Goal: Transaction & Acquisition: Download file/media

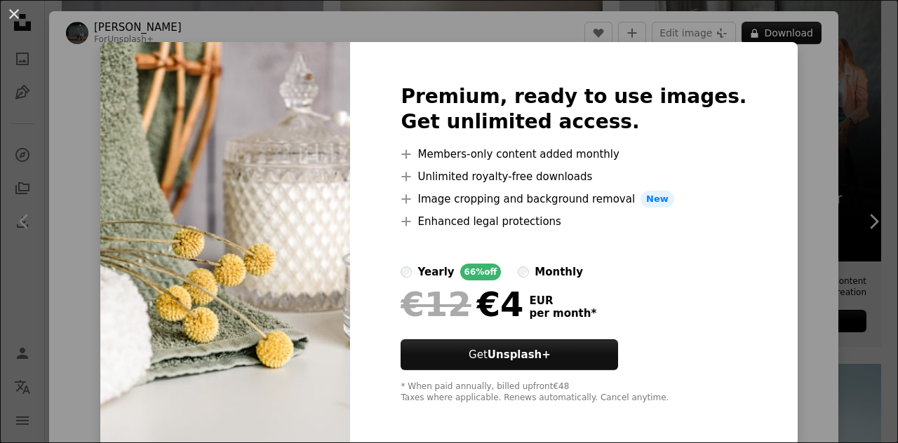
scroll to position [7, 0]
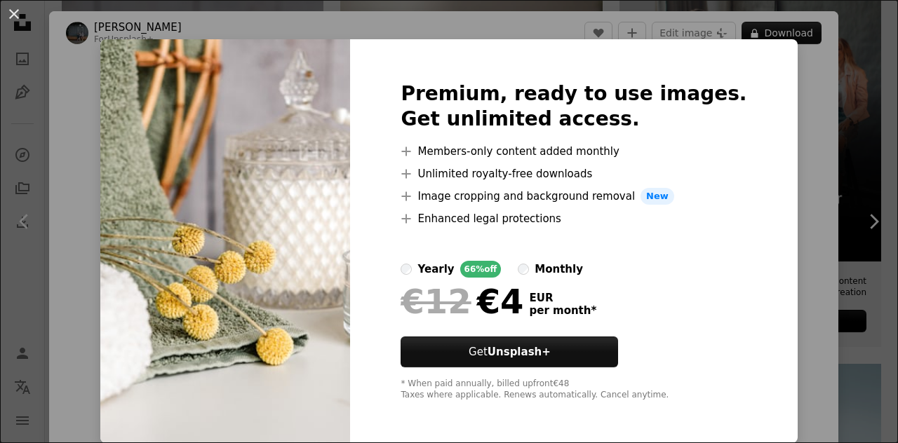
click at [785, 100] on div "An X shape Premium, ready to use images. Get unlimited access. A plus sign Memb…" at bounding box center [449, 221] width 898 height 443
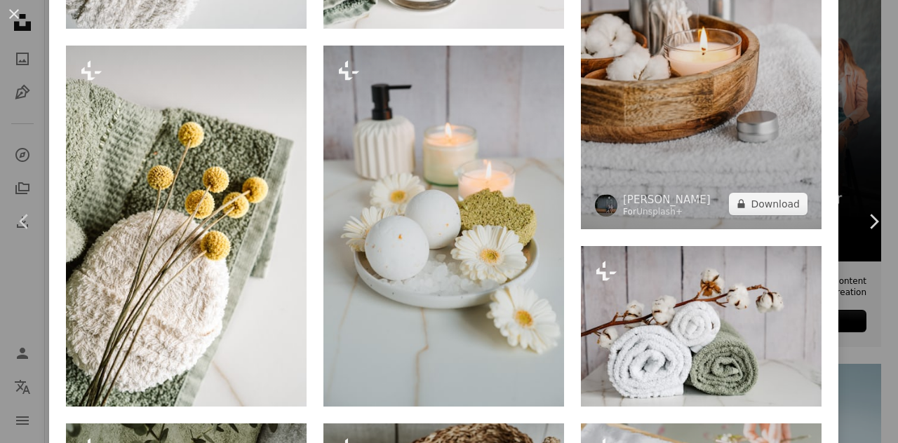
scroll to position [2245, 0]
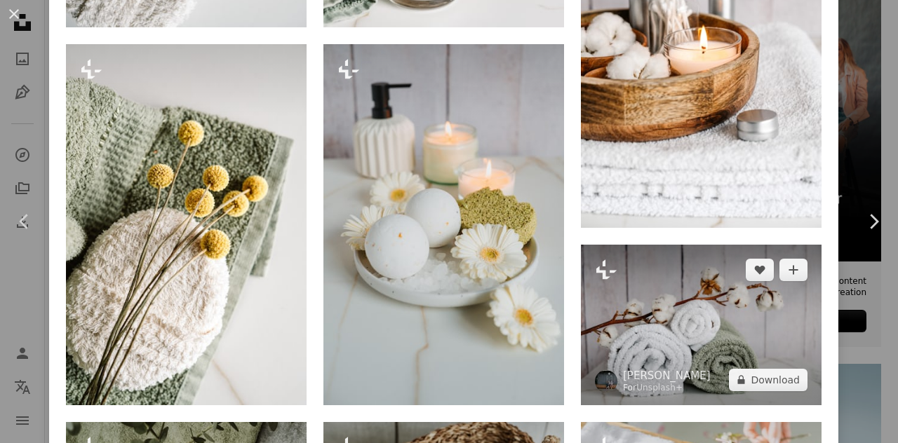
click at [689, 262] on img at bounding box center [701, 325] width 241 height 161
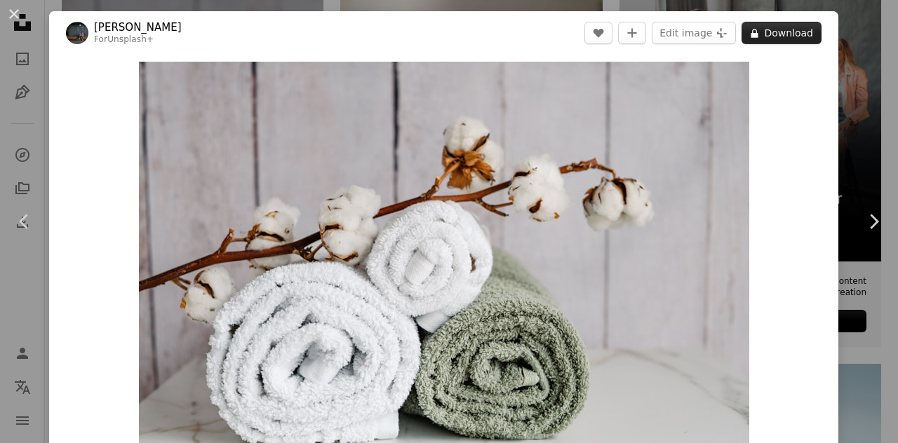
click at [773, 38] on button "A lock Download" at bounding box center [782, 33] width 80 height 22
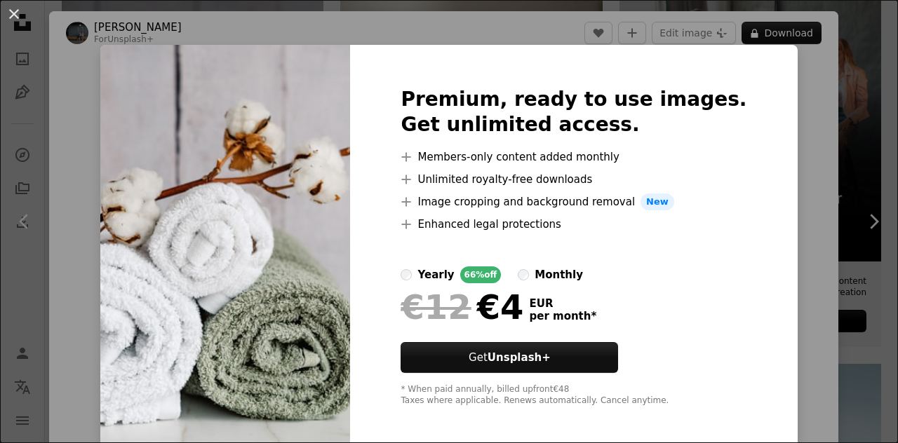
scroll to position [7, 0]
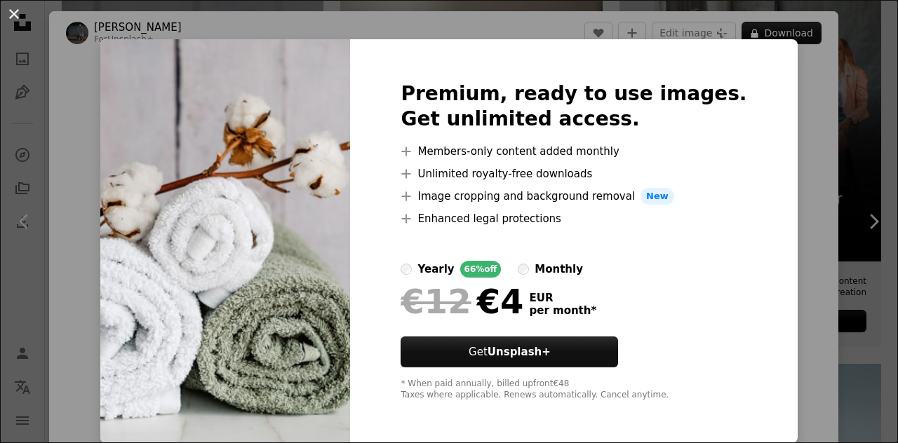
click at [17, 18] on button "An X shape" at bounding box center [14, 14] width 17 height 17
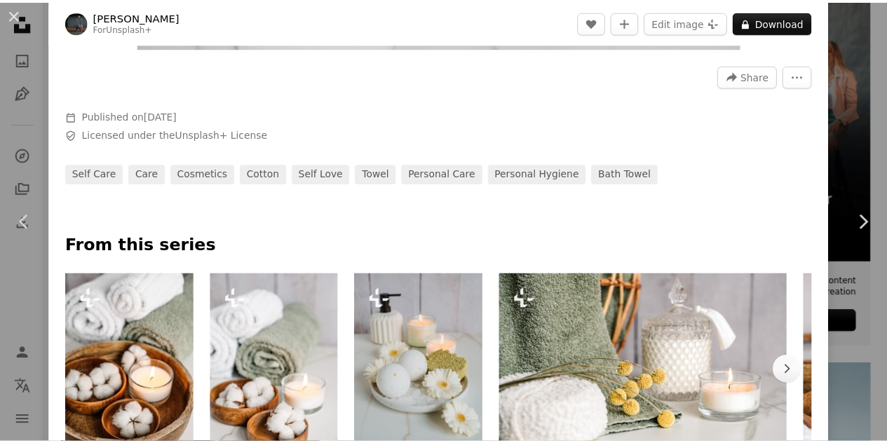
scroll to position [912, 0]
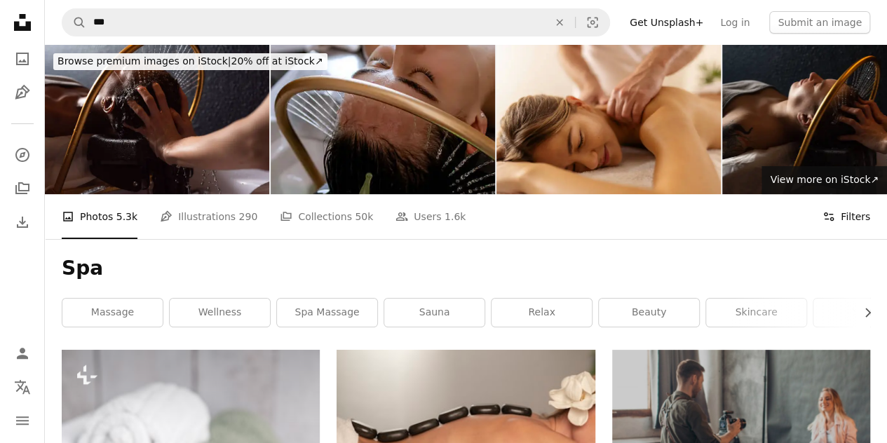
click at [837, 210] on button "Filters Filters" at bounding box center [847, 216] width 48 height 45
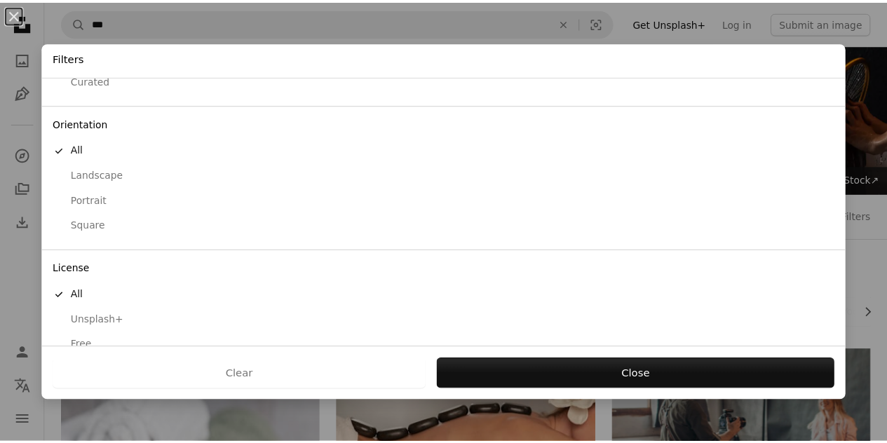
scroll to position [111, 0]
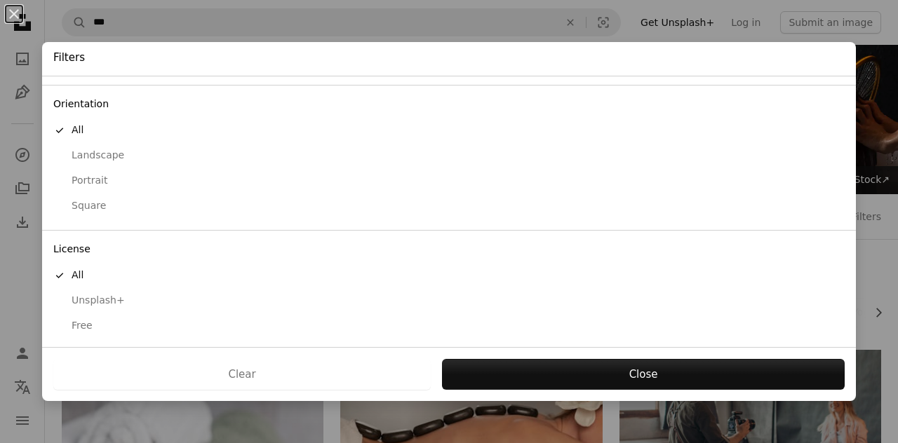
click at [78, 321] on div "Free" at bounding box center [448, 326] width 791 height 14
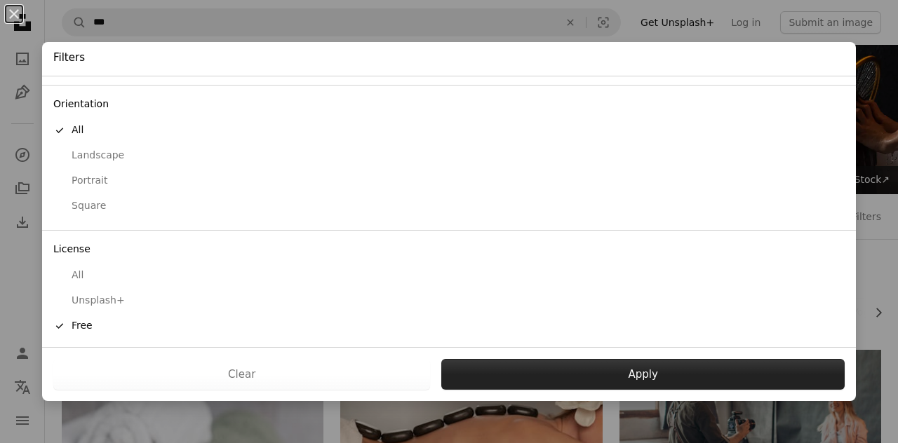
click at [517, 368] on button "Apply" at bounding box center [642, 374] width 403 height 31
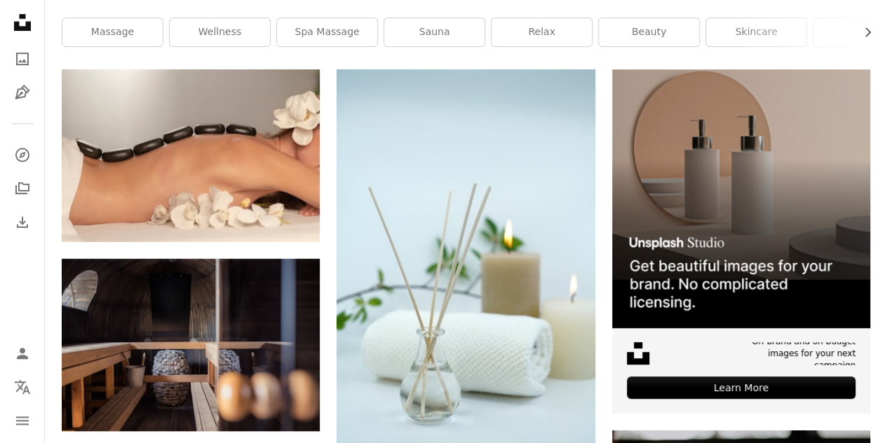
scroll to position [351, 0]
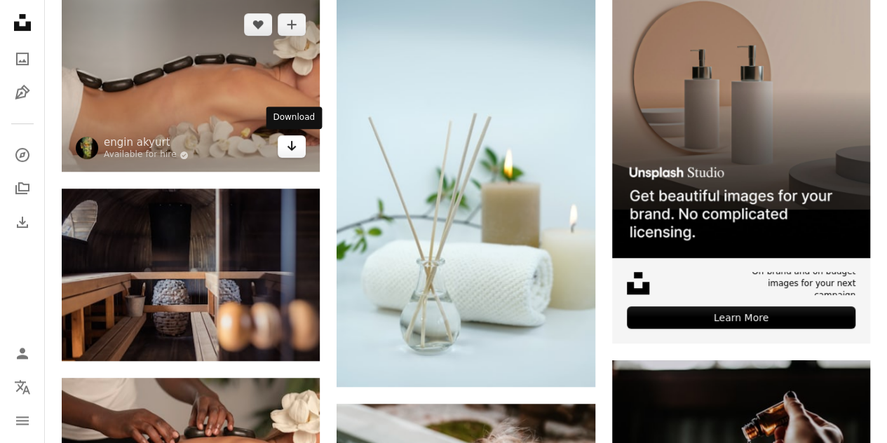
click at [293, 147] on icon "Arrow pointing down" at bounding box center [291, 146] width 11 height 17
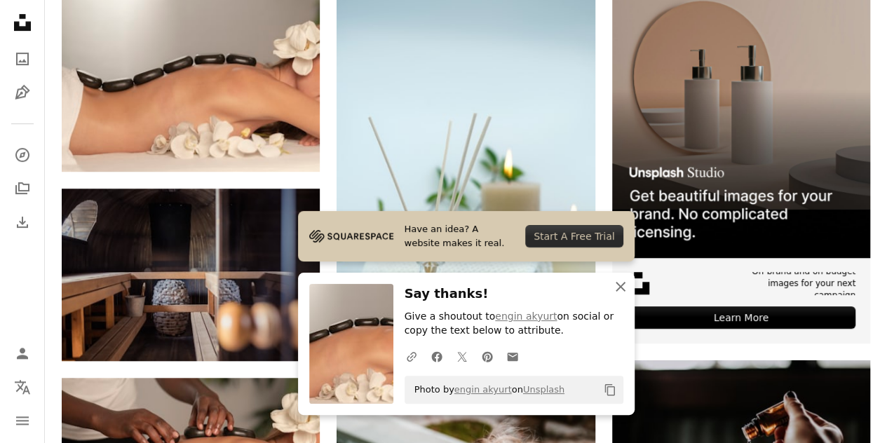
click at [621, 283] on icon "An X shape" at bounding box center [620, 287] width 17 height 17
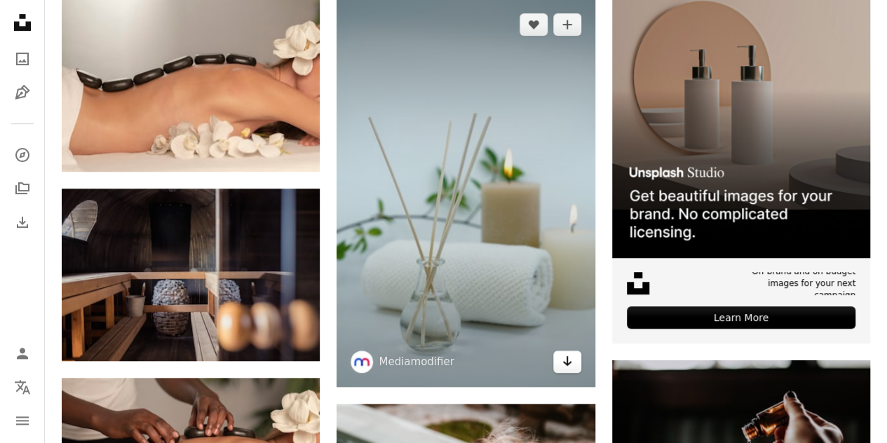
click at [565, 357] on icon "Arrow pointing down" at bounding box center [567, 361] width 11 height 17
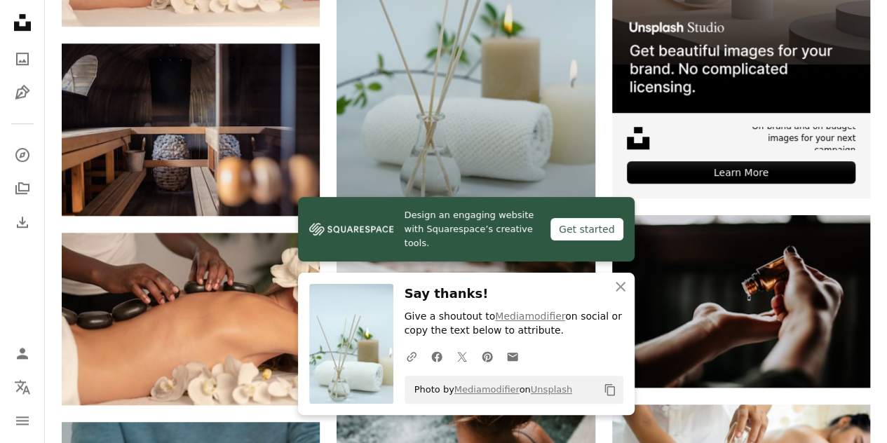
scroll to position [702, 0]
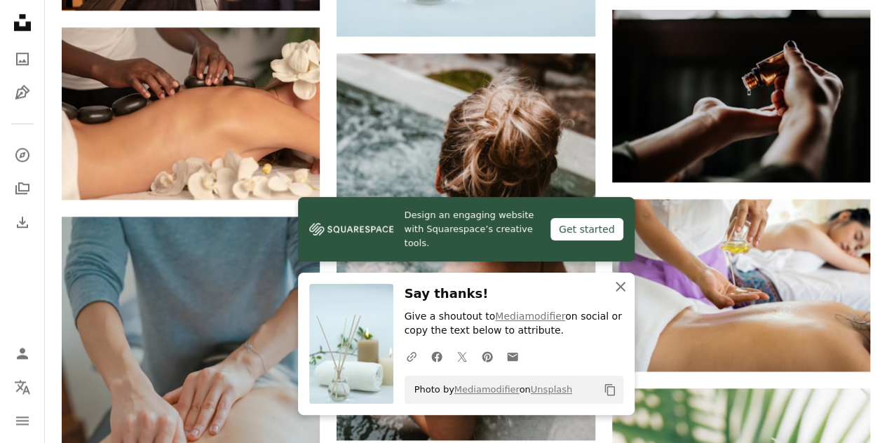
click at [620, 291] on icon "An X shape" at bounding box center [620, 287] width 17 height 17
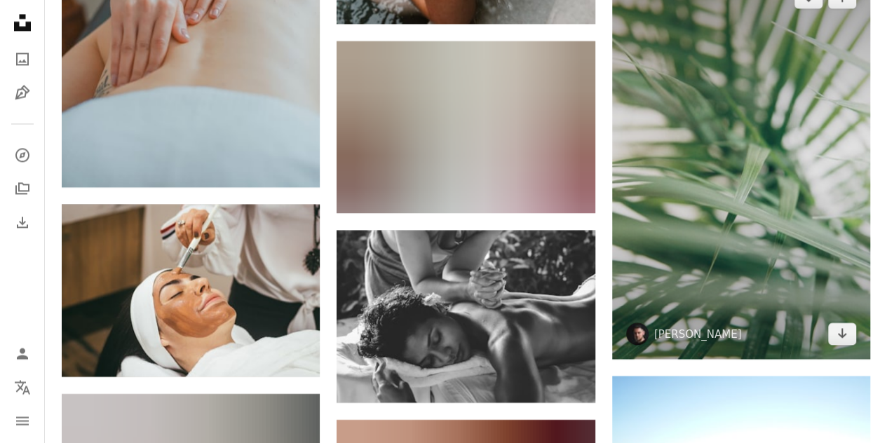
scroll to position [1123, 0]
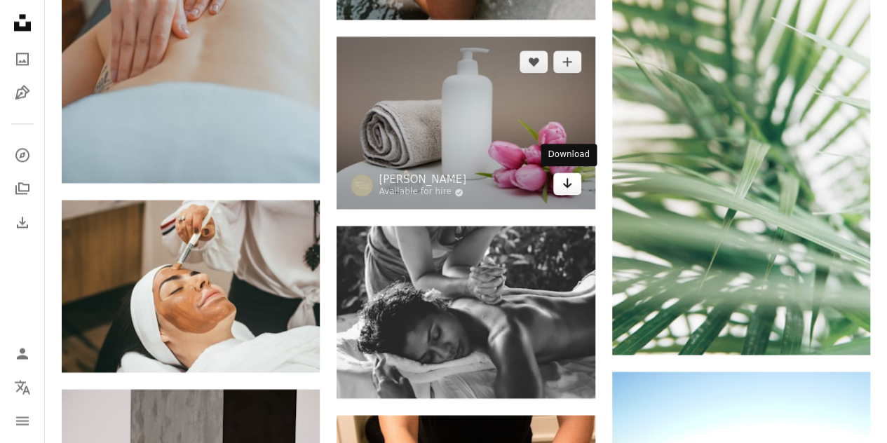
click at [562, 181] on icon "Arrow pointing down" at bounding box center [567, 183] width 11 height 17
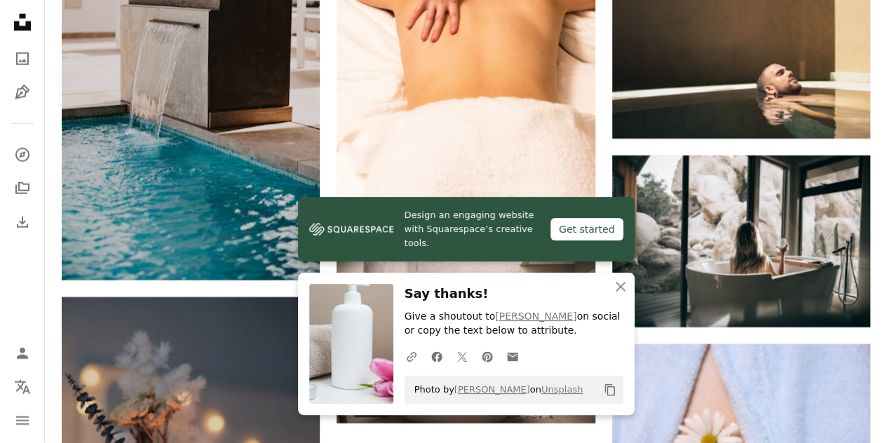
scroll to position [1754, 0]
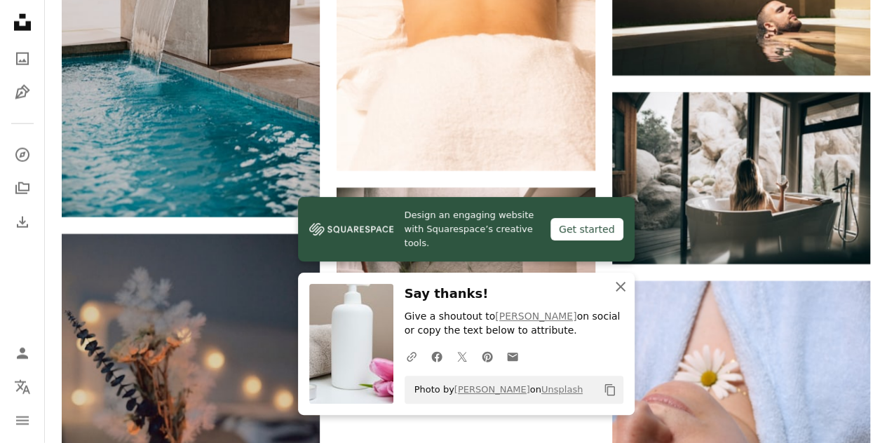
click at [619, 290] on icon "An X shape" at bounding box center [620, 287] width 17 height 17
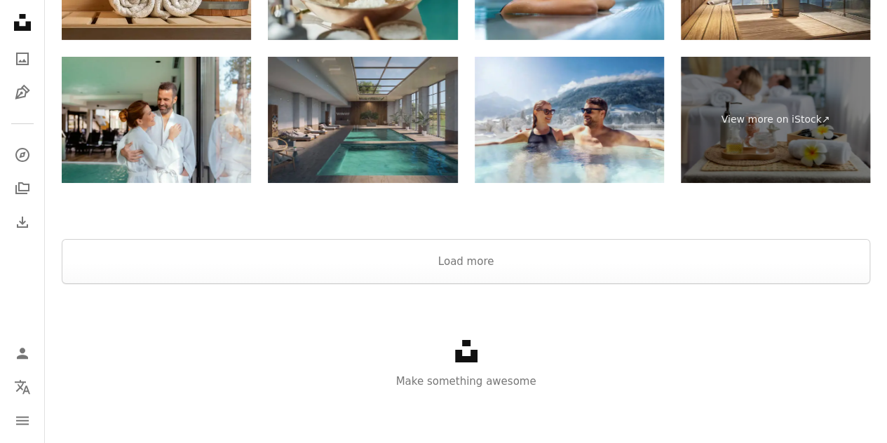
scroll to position [2433, 0]
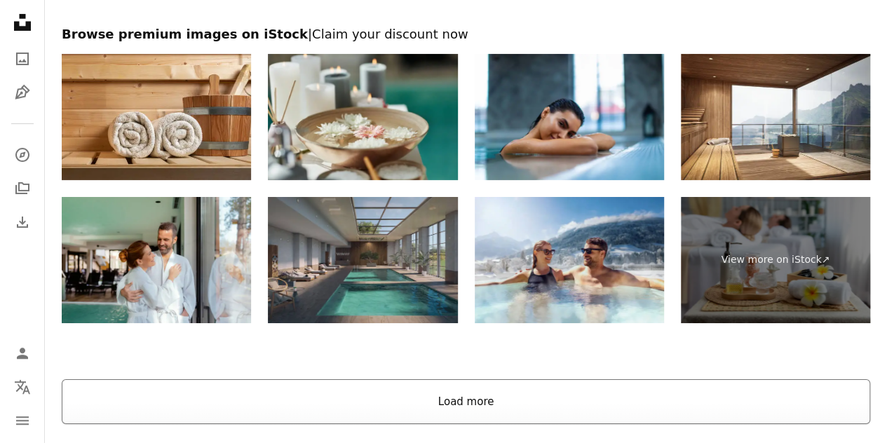
click at [460, 391] on button "Load more" at bounding box center [466, 402] width 809 height 45
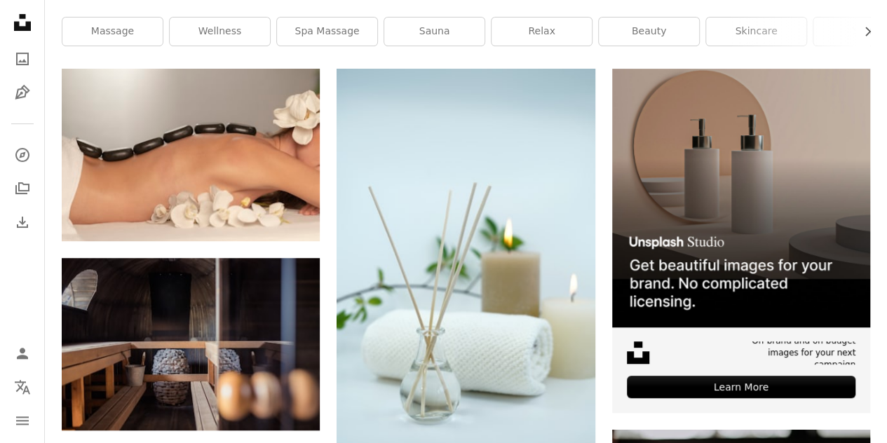
scroll to position [0, 0]
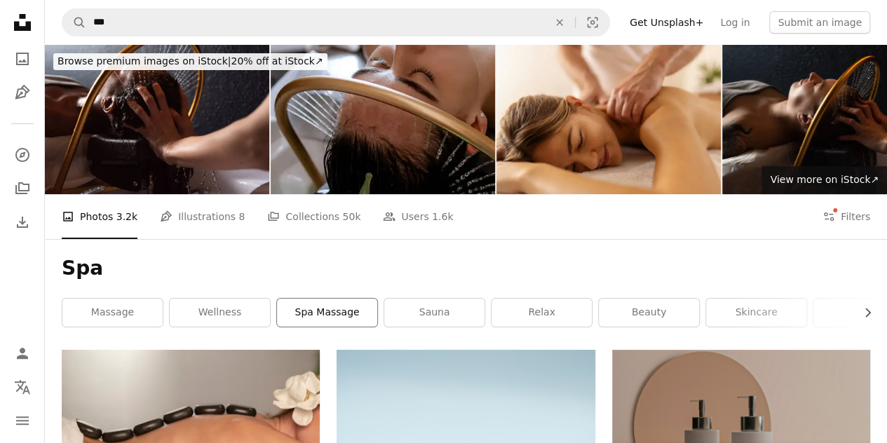
click at [316, 316] on link "spa massage" at bounding box center [327, 313] width 100 height 28
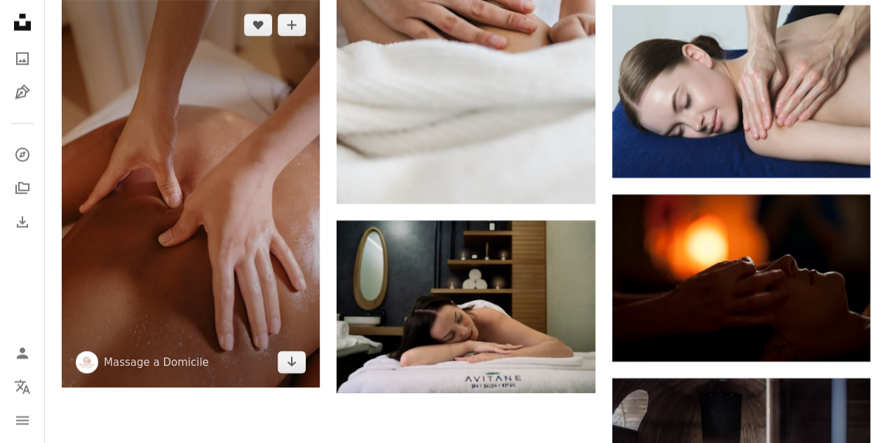
scroll to position [1754, 0]
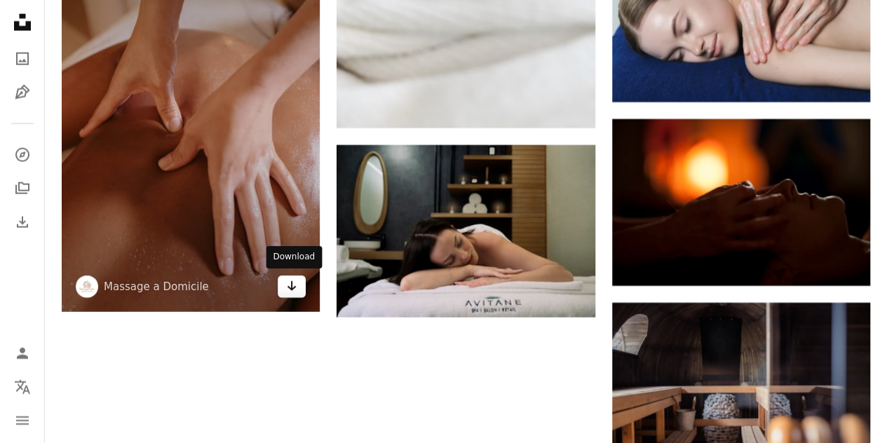
click at [297, 287] on icon "Arrow pointing down" at bounding box center [291, 286] width 11 height 17
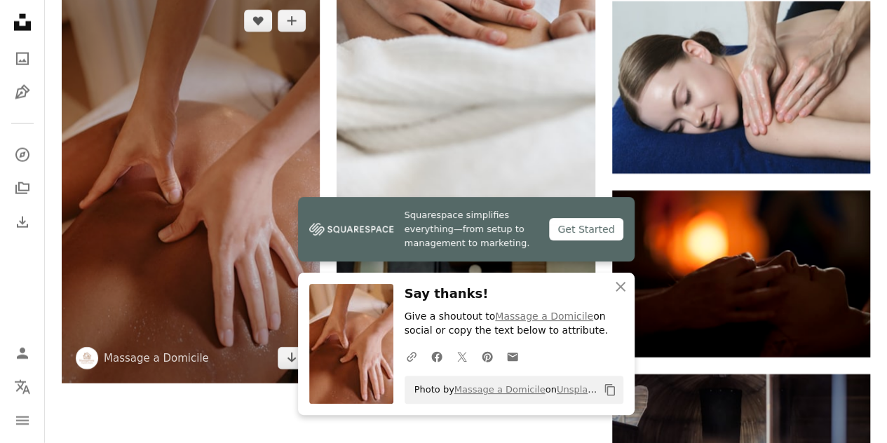
scroll to position [1614, 0]
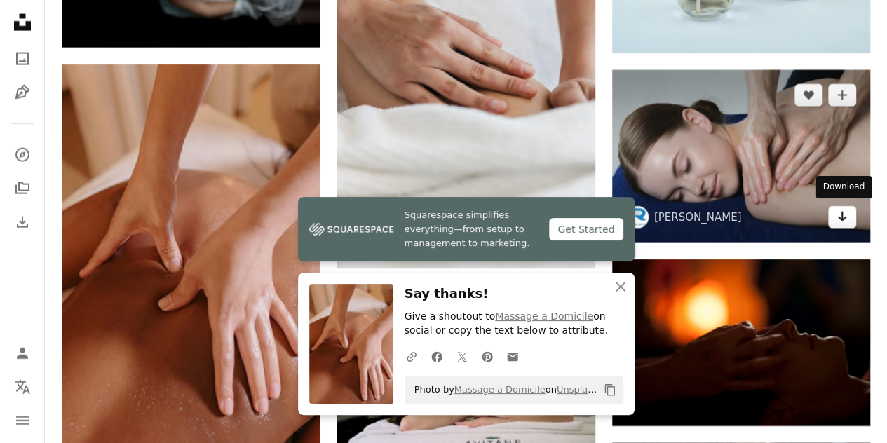
click at [837, 218] on icon "Arrow pointing down" at bounding box center [842, 216] width 11 height 17
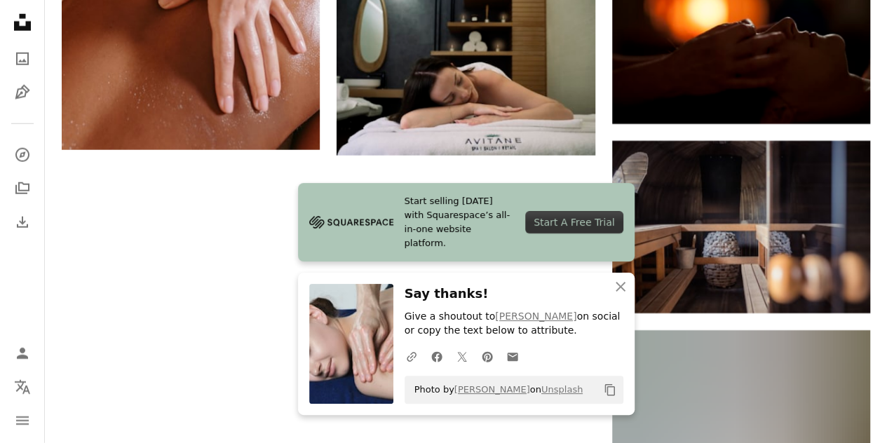
scroll to position [1964, 0]
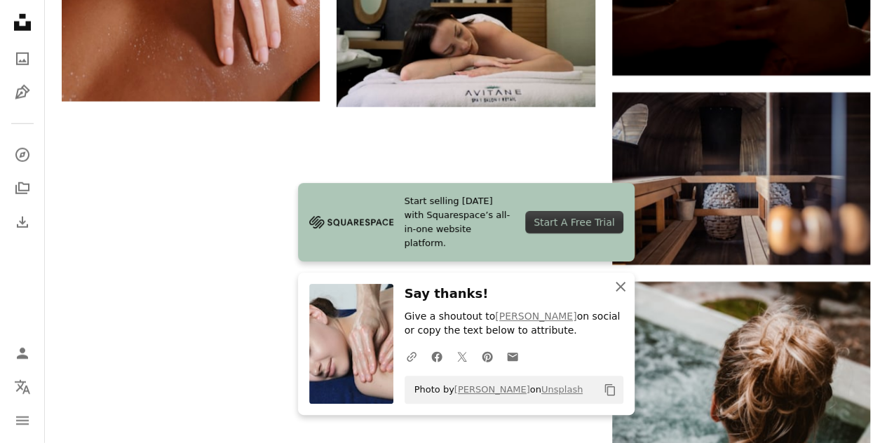
click at [615, 284] on icon "An X shape" at bounding box center [620, 287] width 17 height 17
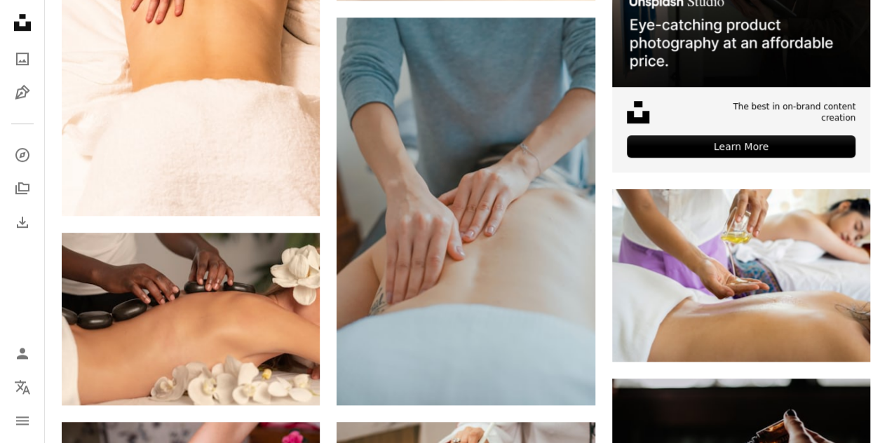
scroll to position [21, 0]
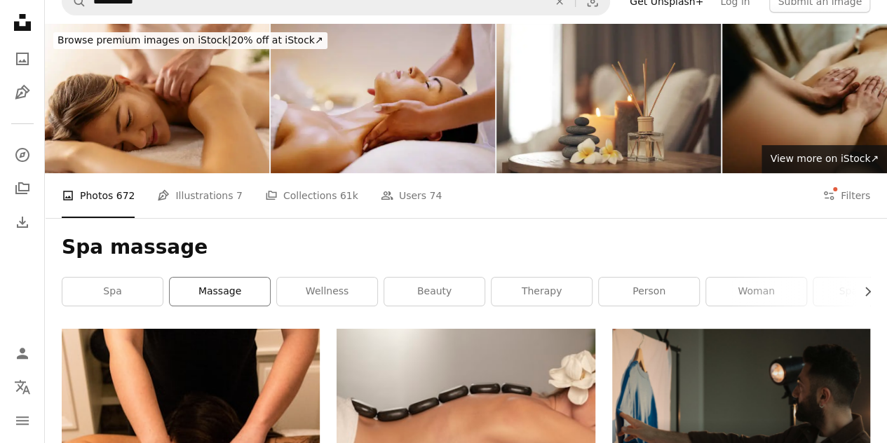
click at [257, 300] on link "massage" at bounding box center [220, 292] width 100 height 28
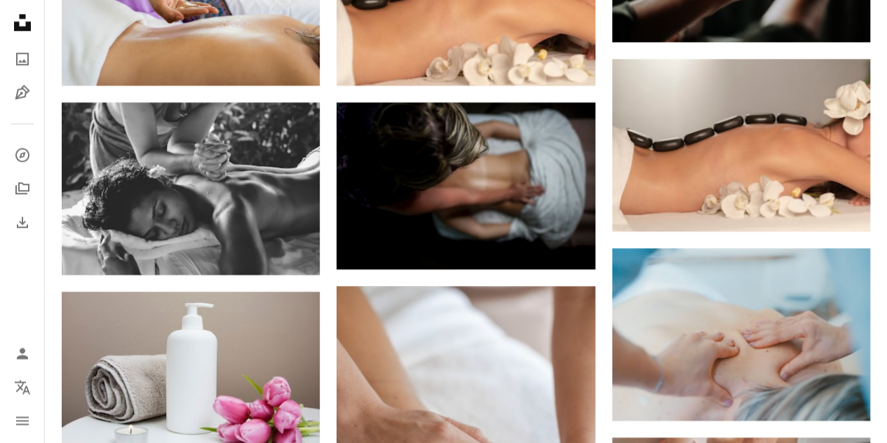
scroll to position [1052, 0]
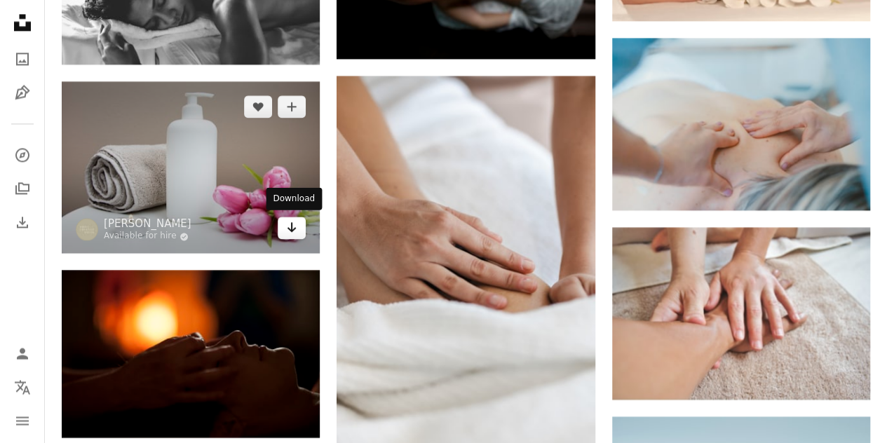
click at [292, 228] on icon "Download" at bounding box center [292, 227] width 9 height 10
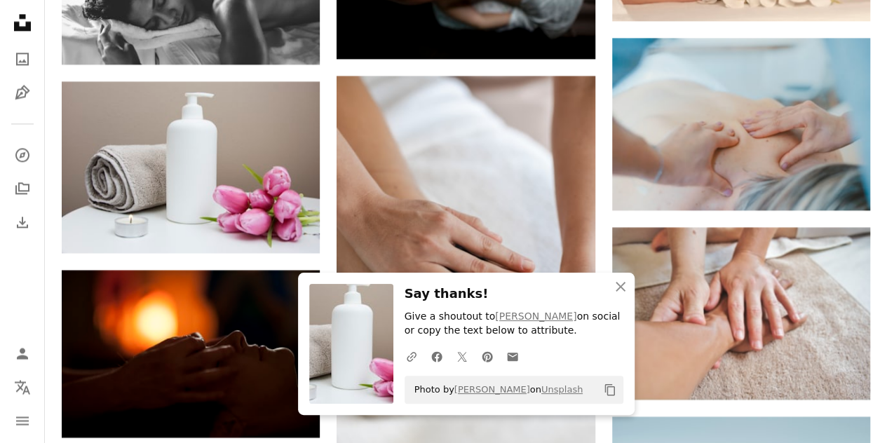
click at [874, 258] on div "A heart A plus sign Toa Heftiba Available for hire A checkmark inside of a circ…" at bounding box center [466, 353] width 843 height 2111
click at [621, 286] on icon "button" at bounding box center [621, 287] width 10 height 10
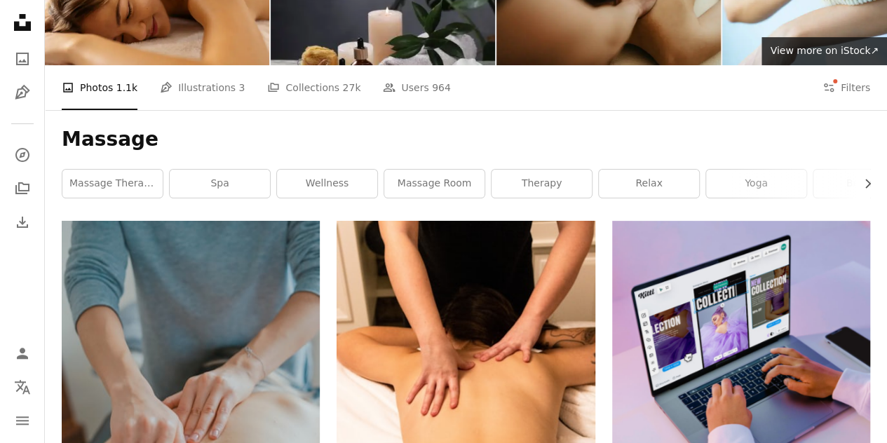
scroll to position [60, 0]
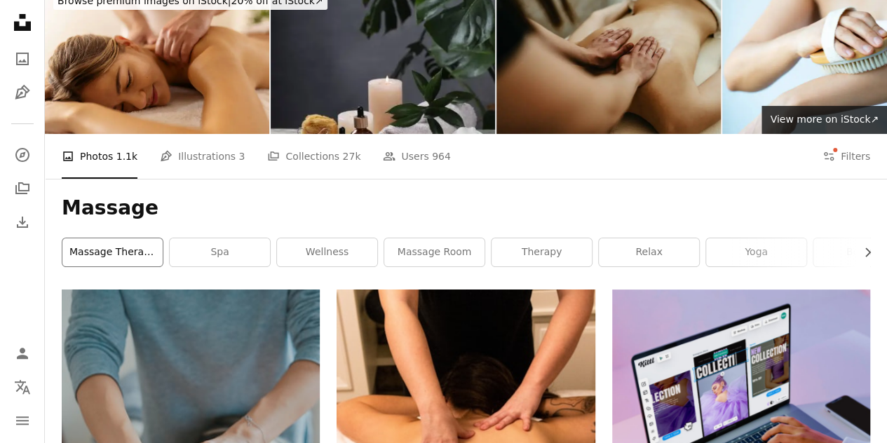
click at [130, 259] on link "massage therapy" at bounding box center [112, 253] width 100 height 28
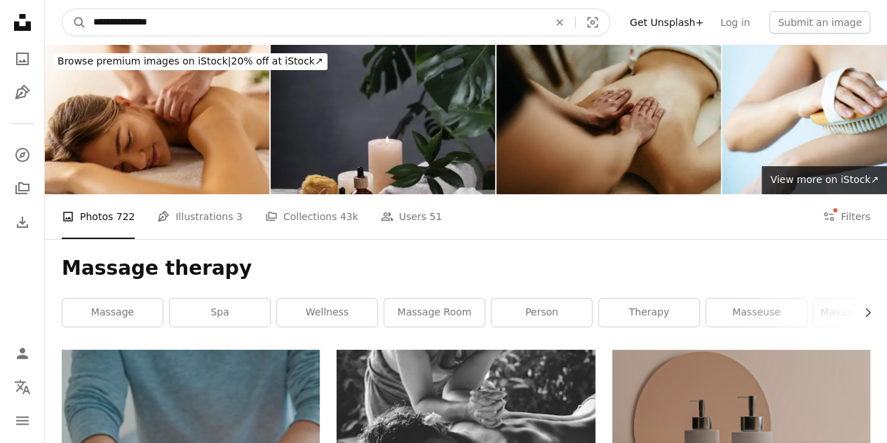
drag, startPoint x: 200, startPoint y: 24, endPoint x: 53, endPoint y: 50, distance: 148.9
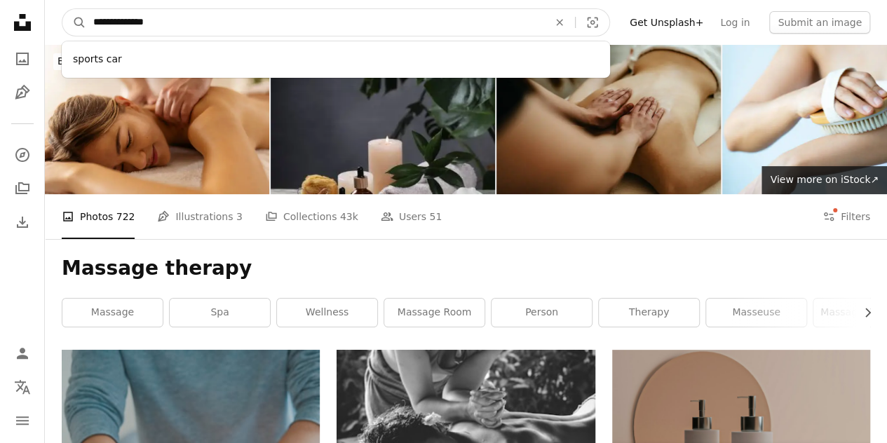
type input "**********"
click at [62, 9] on button "A magnifying glass" at bounding box center [74, 22] width 24 height 27
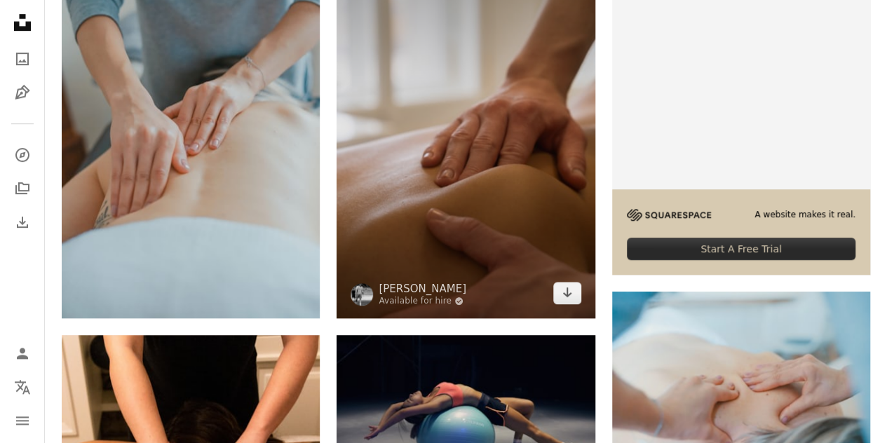
scroll to position [421, 0]
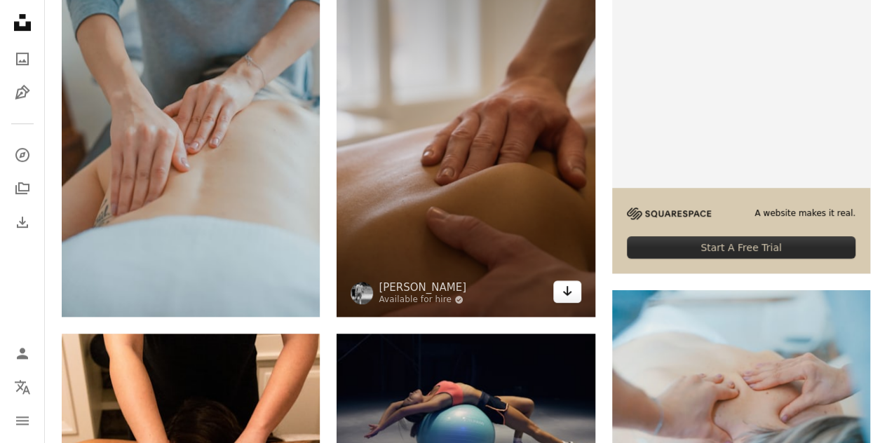
click at [558, 287] on link "Arrow pointing down" at bounding box center [568, 292] width 28 height 22
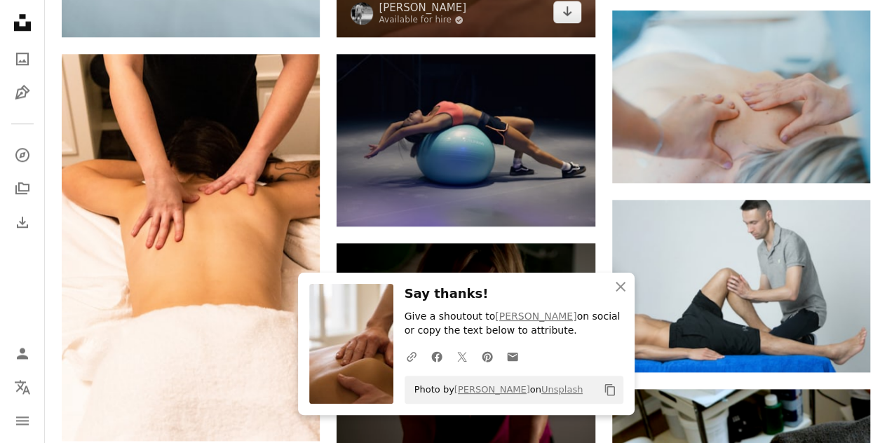
scroll to position [702, 0]
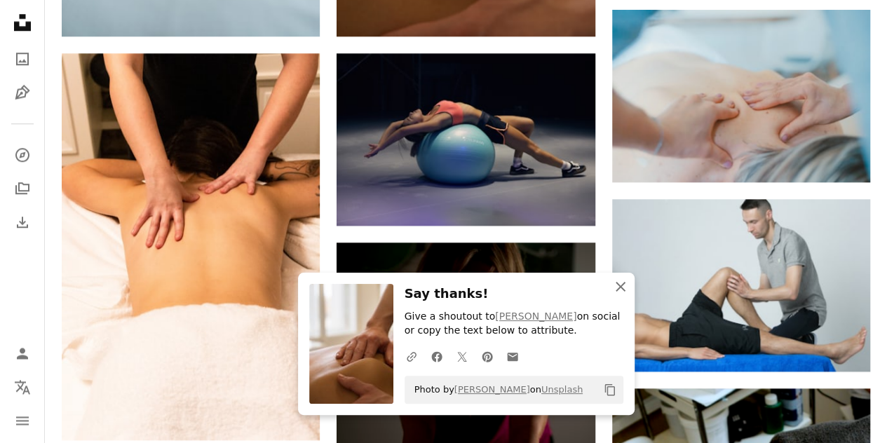
click at [623, 287] on icon "An X shape" at bounding box center [620, 287] width 17 height 17
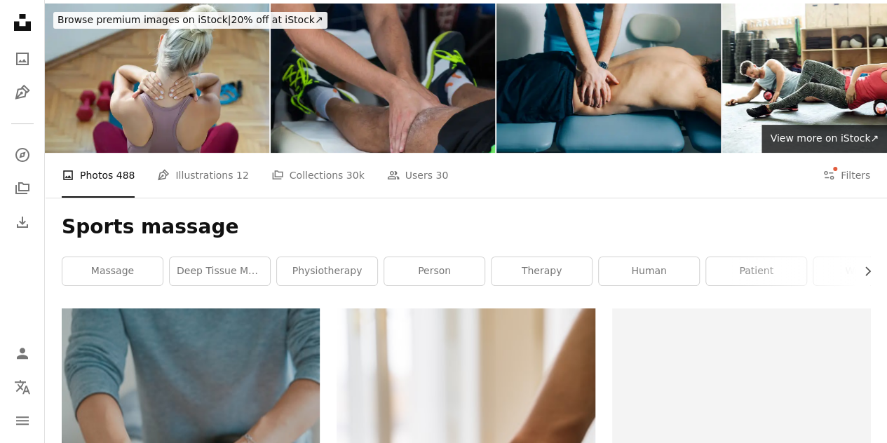
scroll to position [0, 0]
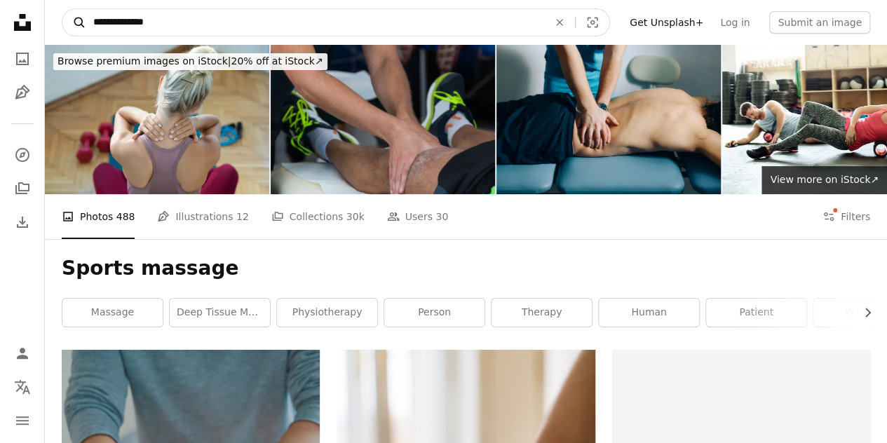
drag, startPoint x: 213, startPoint y: 27, endPoint x: 85, endPoint y: 29, distance: 127.7
click at [85, 29] on form "**********" at bounding box center [336, 22] width 549 height 28
type input "**********"
click at [62, 9] on button "A magnifying glass" at bounding box center [74, 22] width 24 height 27
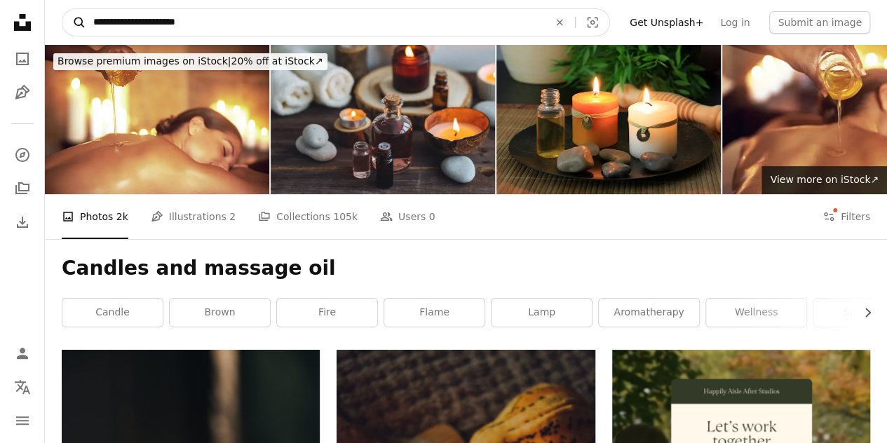
drag, startPoint x: 152, startPoint y: 27, endPoint x: 81, endPoint y: 34, distance: 70.4
click at [81, 34] on form "**********" at bounding box center [336, 22] width 549 height 28
type input "**********"
click at [62, 9] on button "A magnifying glass" at bounding box center [74, 22] width 24 height 27
